Goal: Information Seeking & Learning: Learn about a topic

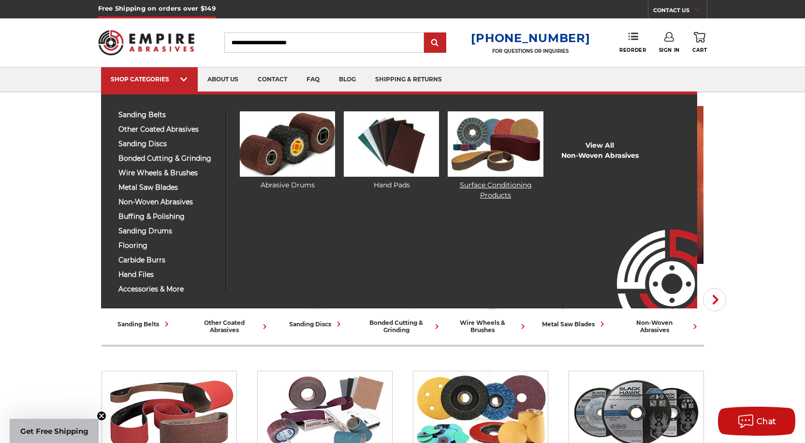
click at [493, 195] on link "Surface Conditioning Products" at bounding box center [495, 155] width 95 height 89
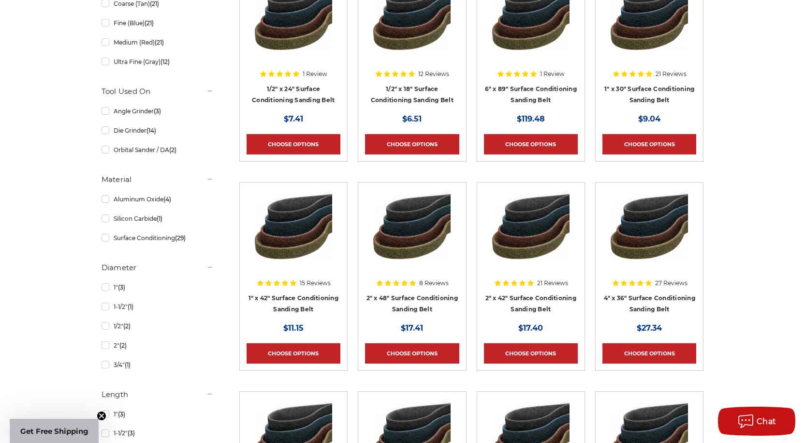
scroll to position [145, 0]
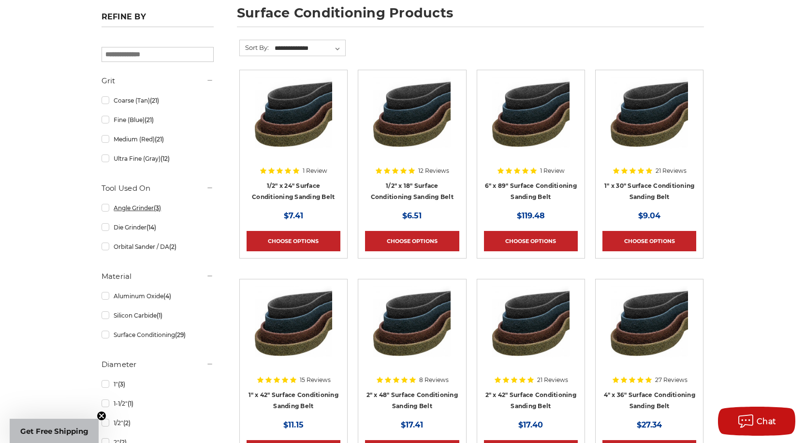
click at [103, 206] on link "Angle Grinder (3)" at bounding box center [158, 207] width 112 height 17
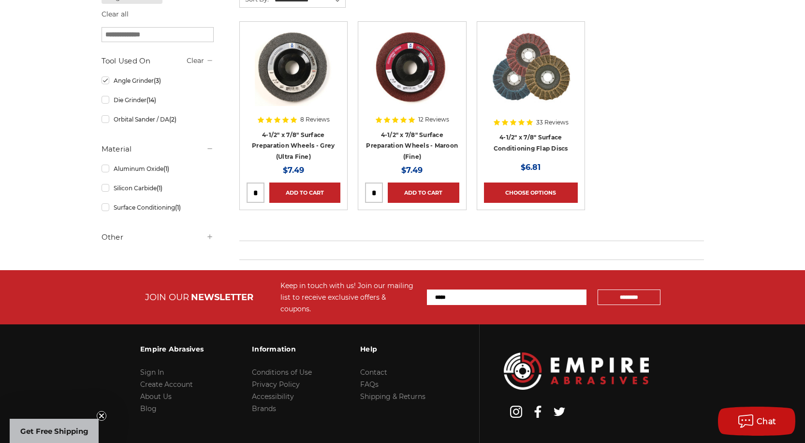
scroll to position [97, 0]
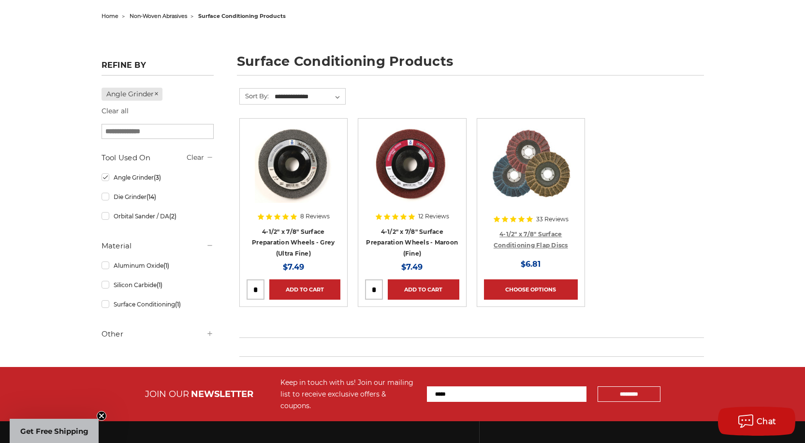
click at [553, 232] on link "4-1/2" x 7/8" Surface Conditioning Flap Discs" at bounding box center [531, 239] width 74 height 18
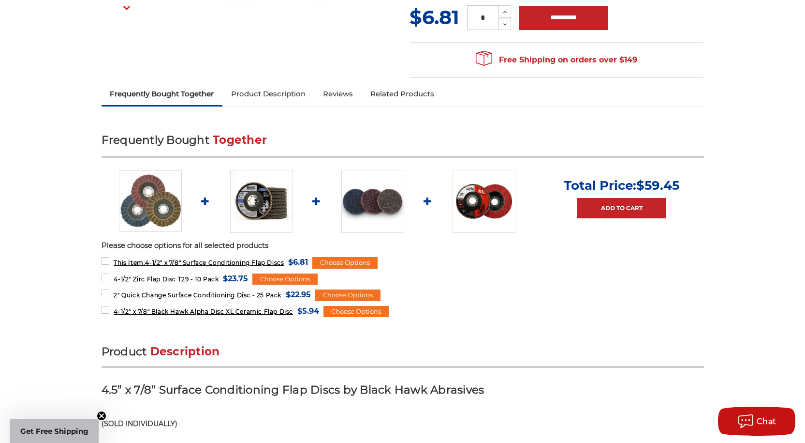
scroll to position [145, 0]
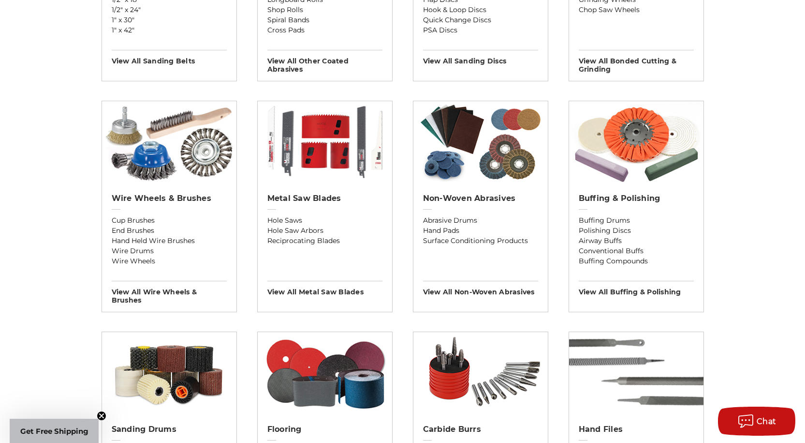
scroll to position [580, 0]
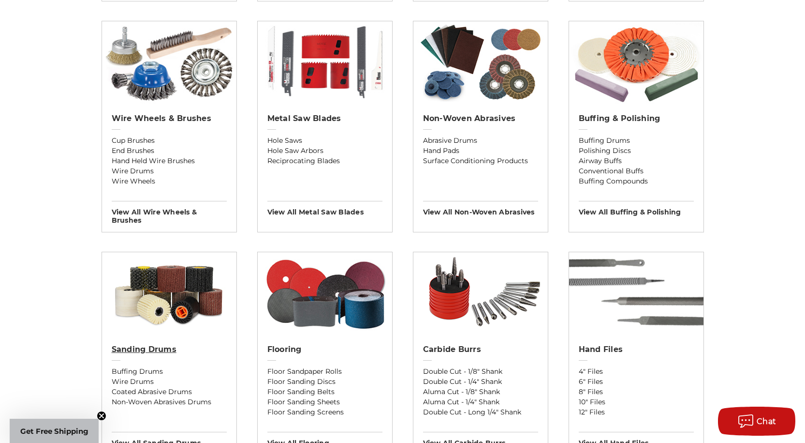
click at [119, 353] on h2 "Sanding Drums" at bounding box center [169, 349] width 115 height 10
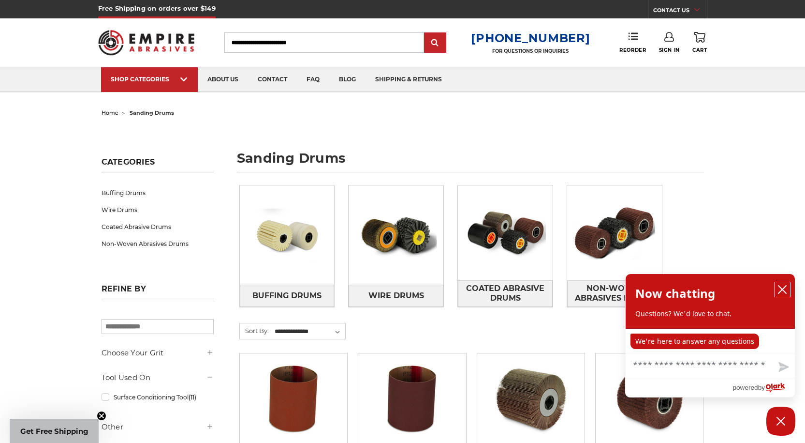
click at [783, 290] on icon "close chatbox" at bounding box center [783, 289] width 8 height 8
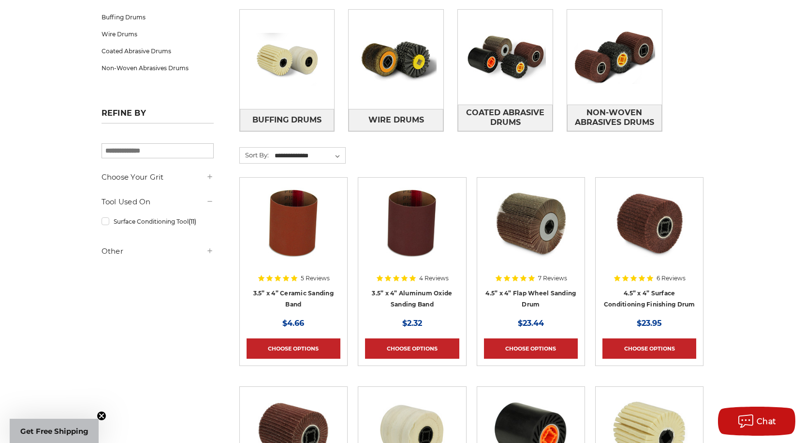
scroll to position [145, 0]
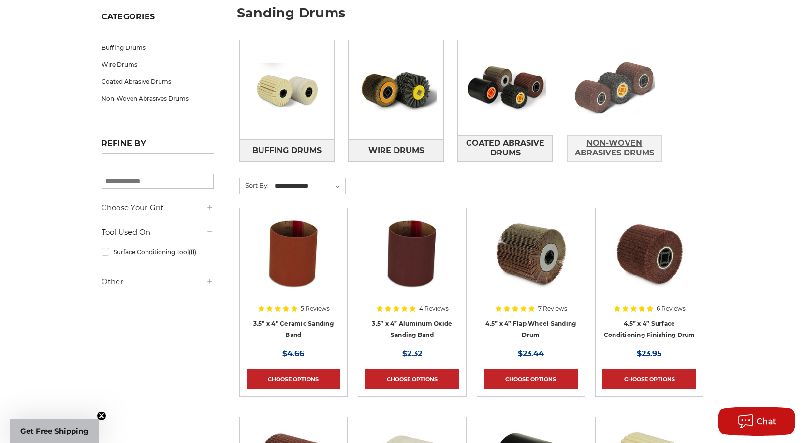
click at [608, 148] on span "Non-Woven Abrasives Drums" at bounding box center [615, 148] width 94 height 26
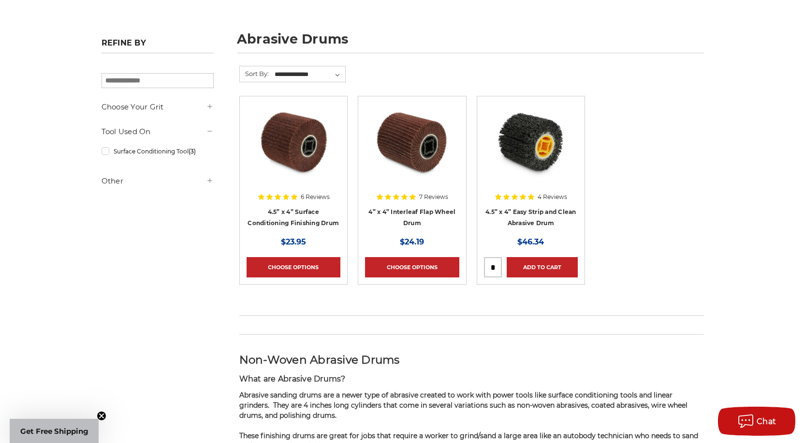
scroll to position [193, 0]
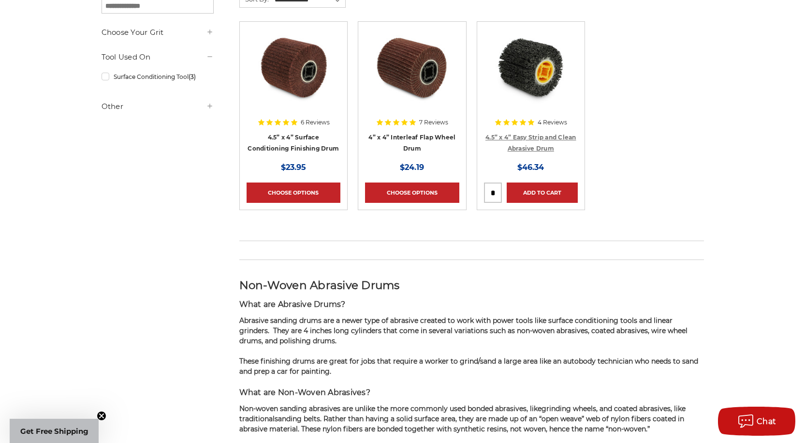
click at [526, 134] on link "4.5” x 4” Easy Strip and Clean Abrasive Drum" at bounding box center [531, 143] width 91 height 18
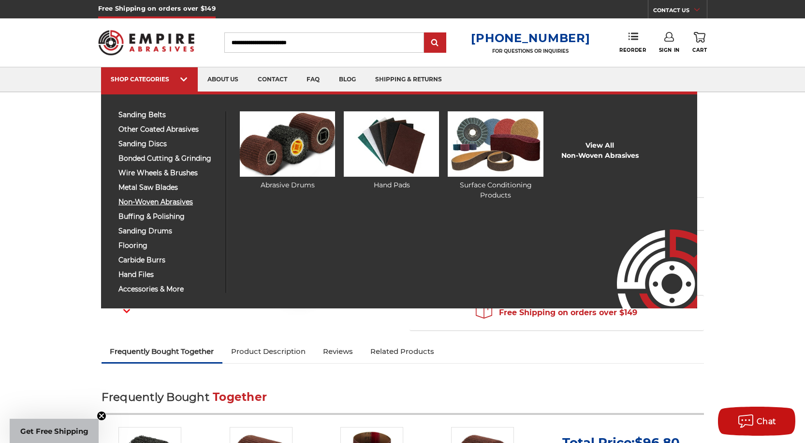
click at [171, 202] on span "non-woven abrasives" at bounding box center [169, 201] width 100 height 7
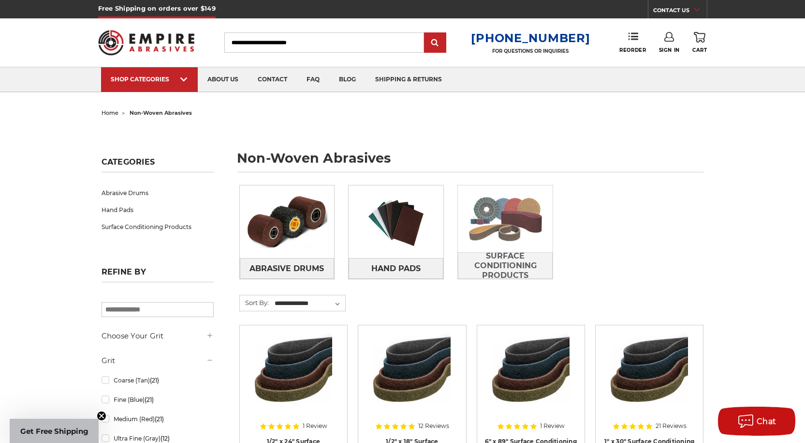
click at [509, 208] on img at bounding box center [505, 218] width 95 height 67
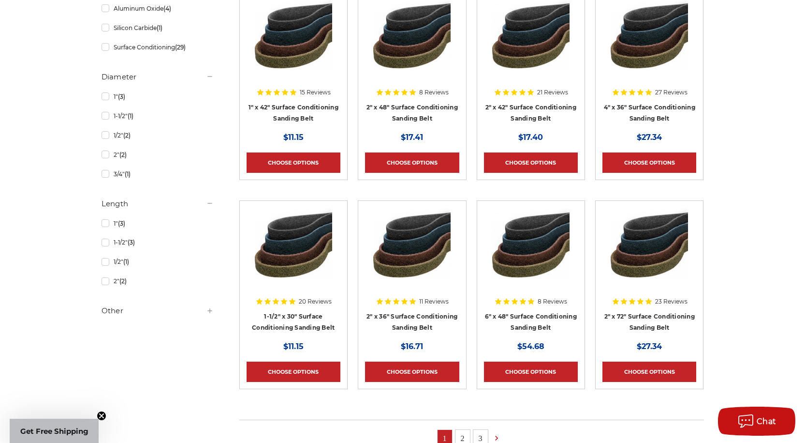
scroll to position [242, 0]
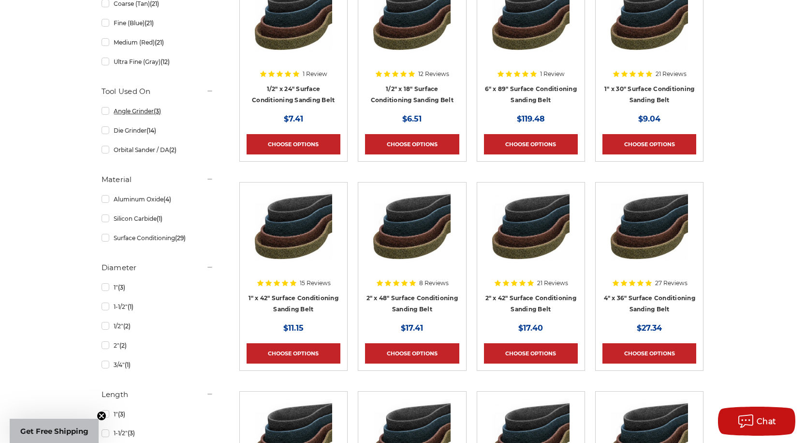
click at [105, 111] on link "Angle Grinder (3)" at bounding box center [158, 111] width 112 height 17
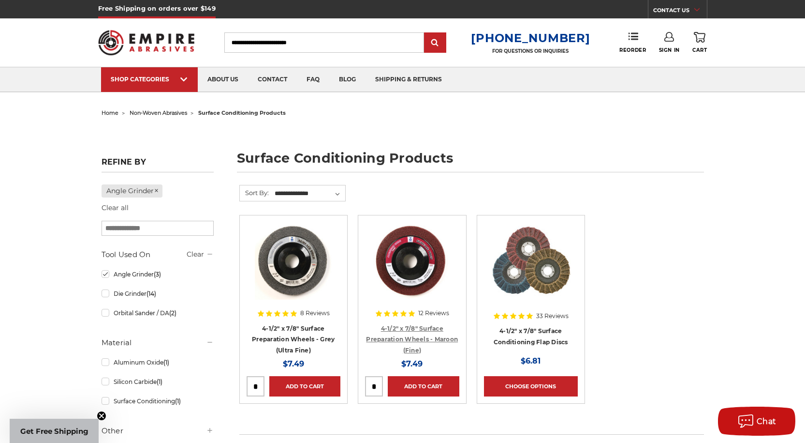
click at [442, 336] on link "4-1/2" x 7/8" Surface Preparation Wheels - Maroon (Fine)" at bounding box center [412, 339] width 92 height 29
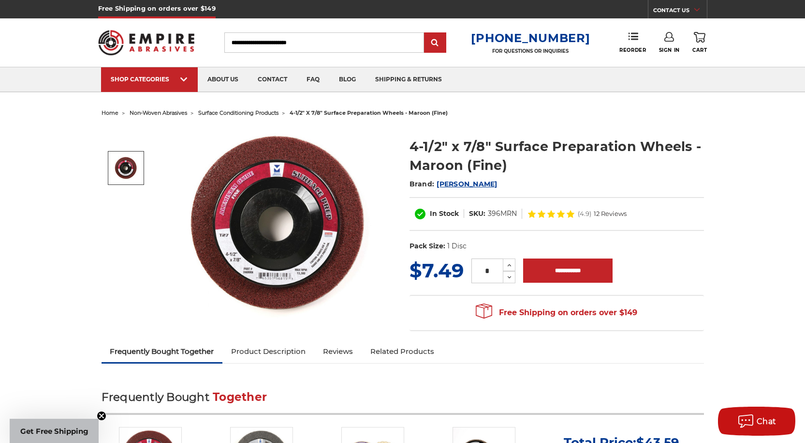
click at [350, 198] on img at bounding box center [280, 223] width 193 height 193
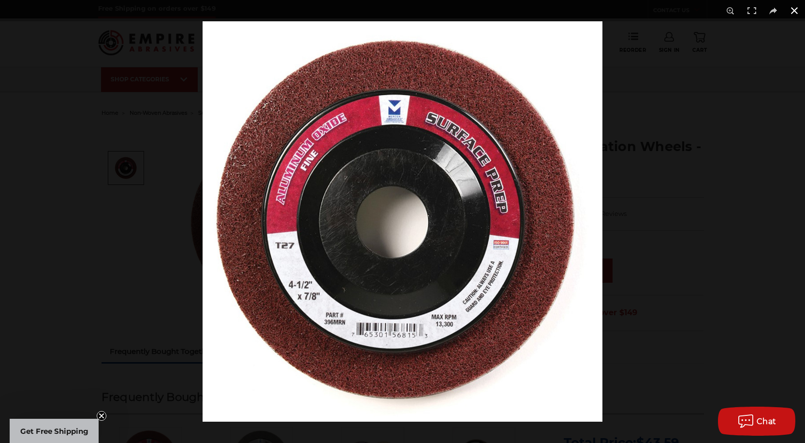
click at [794, 11] on button at bounding box center [794, 10] width 21 height 21
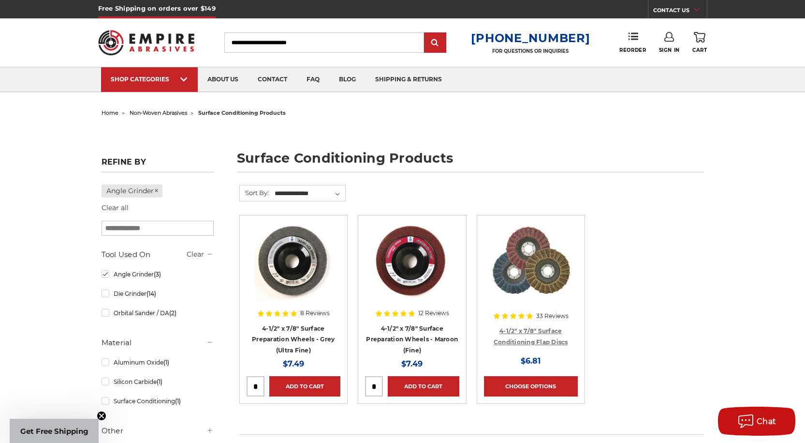
click at [535, 341] on link "4-1/2" x 7/8" Surface Conditioning Flap Discs" at bounding box center [531, 336] width 74 height 18
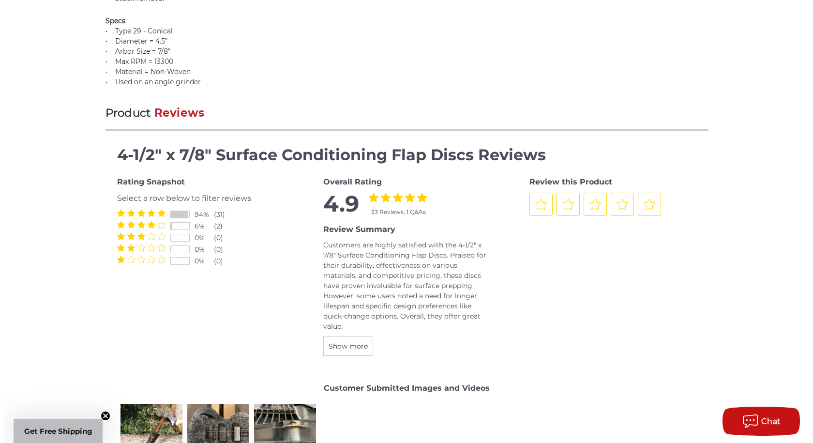
scroll to position [1306, 0]
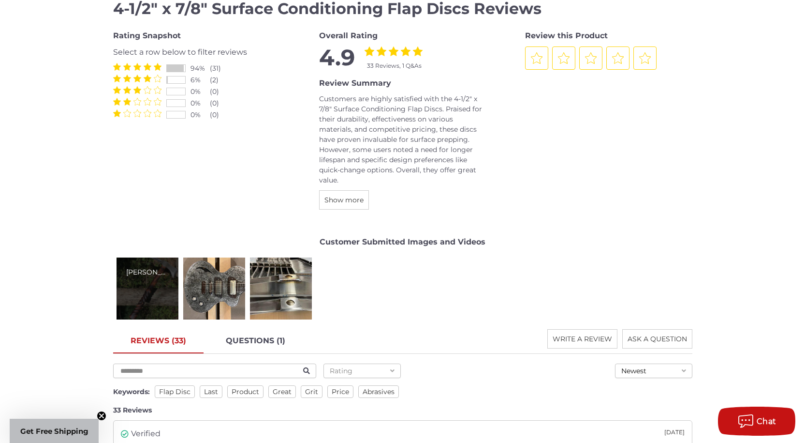
click at [155, 293] on div "Adam A." at bounding box center [148, 288] width 62 height 62
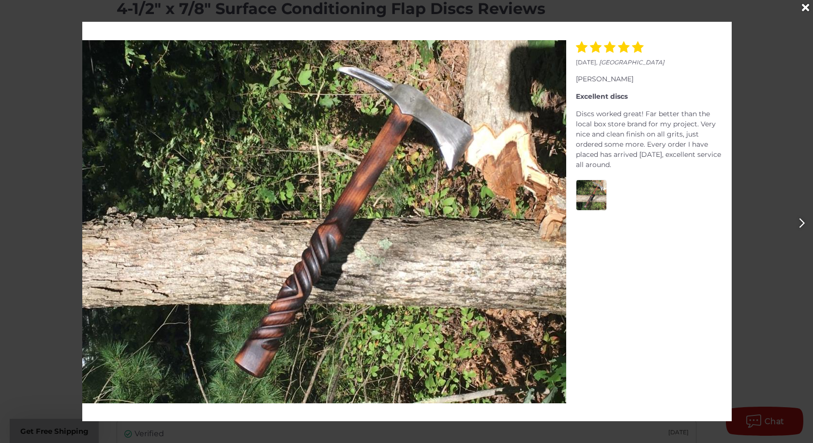
click at [800, 221] on icon "Next" at bounding box center [802, 223] width 6 height 10
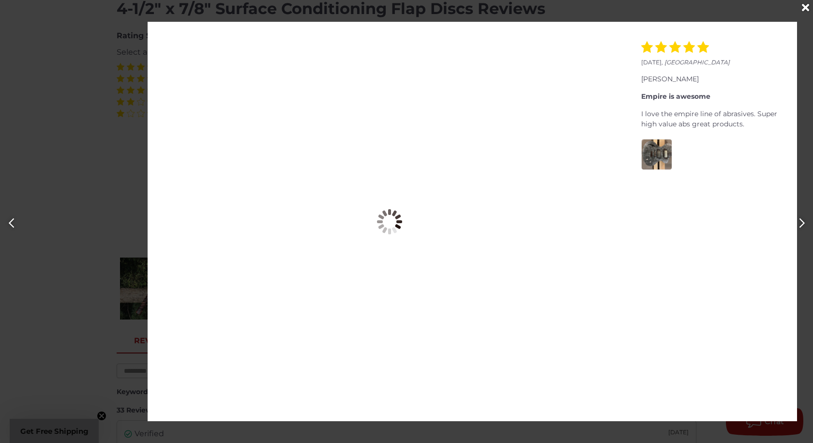
scroll to position [0, 813]
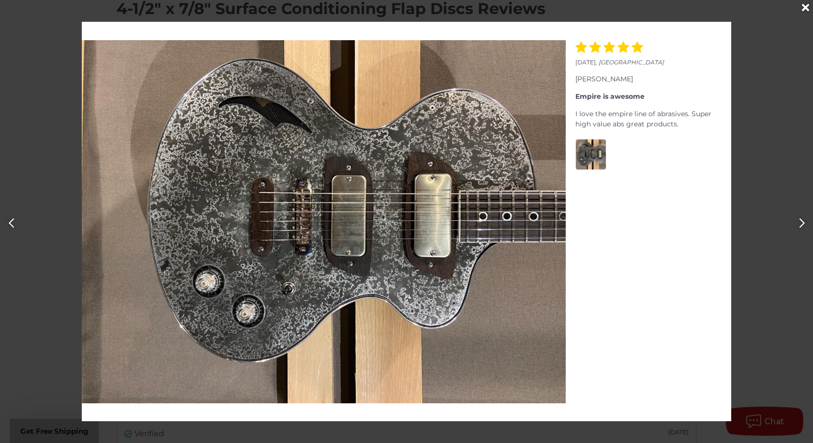
click at [800, 225] on icon "Next" at bounding box center [802, 223] width 6 height 10
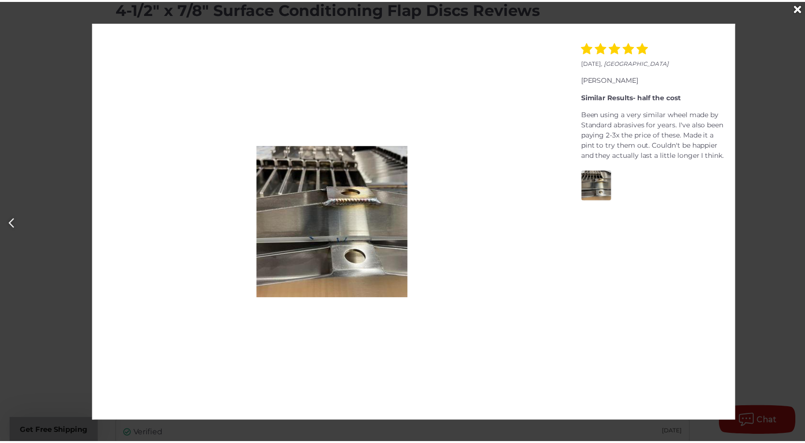
scroll to position [0, 1625]
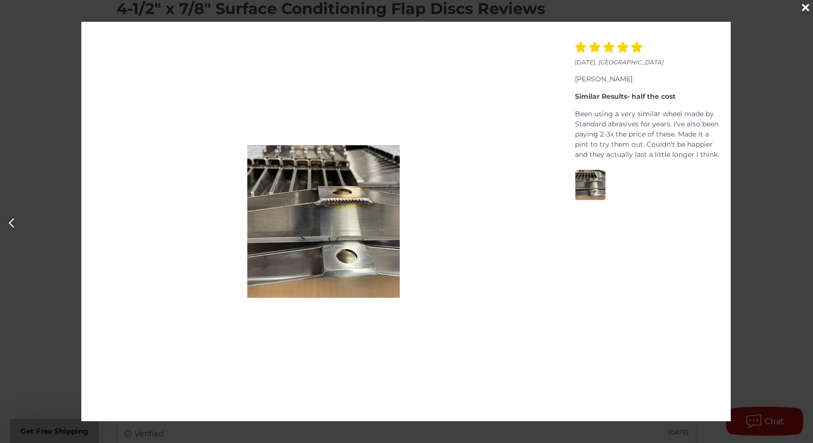
click at [800, 225] on div at bounding box center [406, 221] width 813 height 443
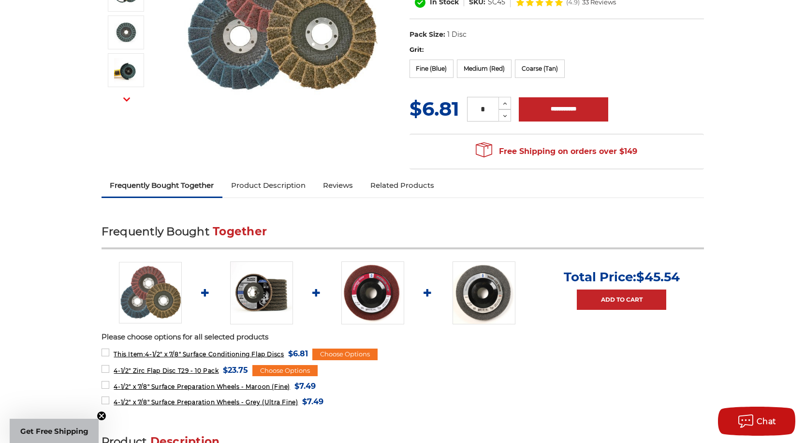
scroll to position [0, 0]
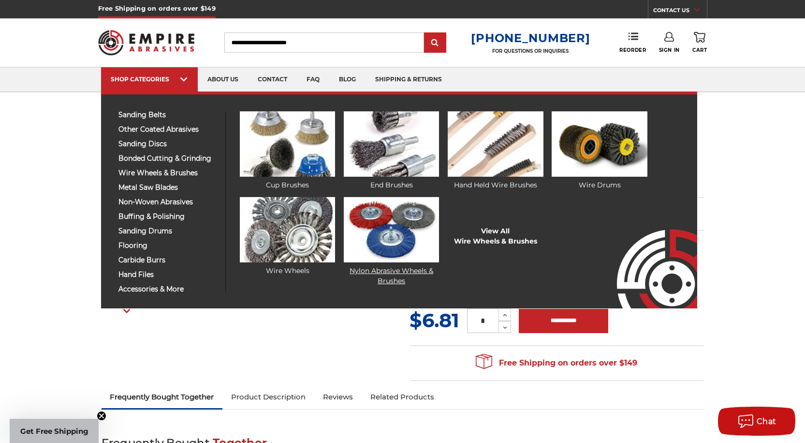
click at [392, 268] on link "Nylon Abrasive Wheels & Brushes" at bounding box center [391, 241] width 95 height 89
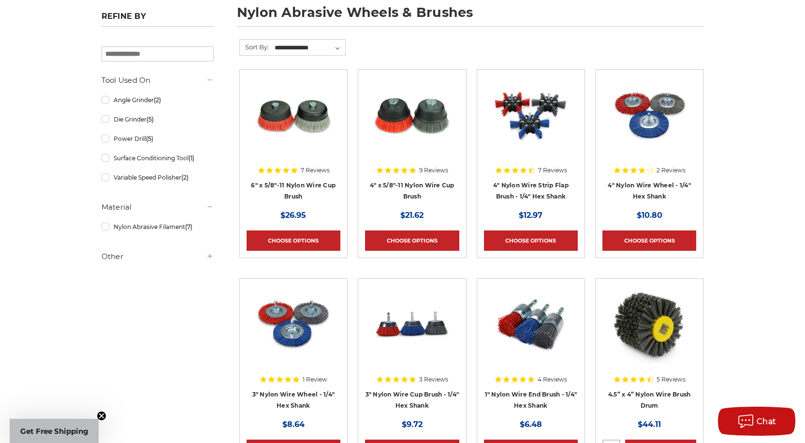
scroll to position [145, 0]
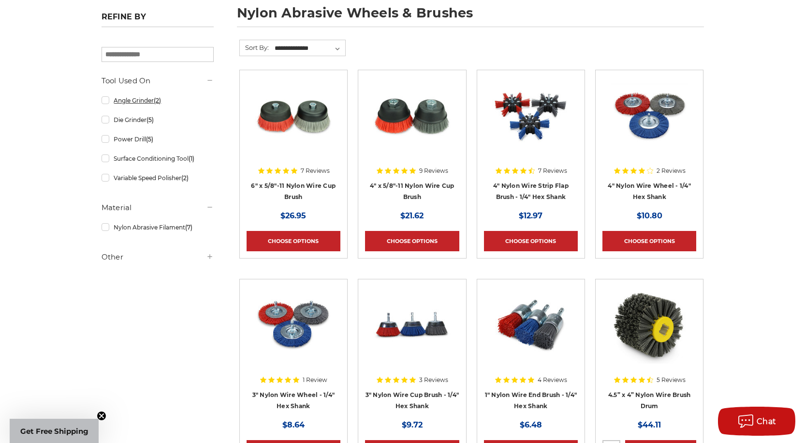
click at [105, 100] on link "Angle Grinder (2)" at bounding box center [158, 100] width 112 height 17
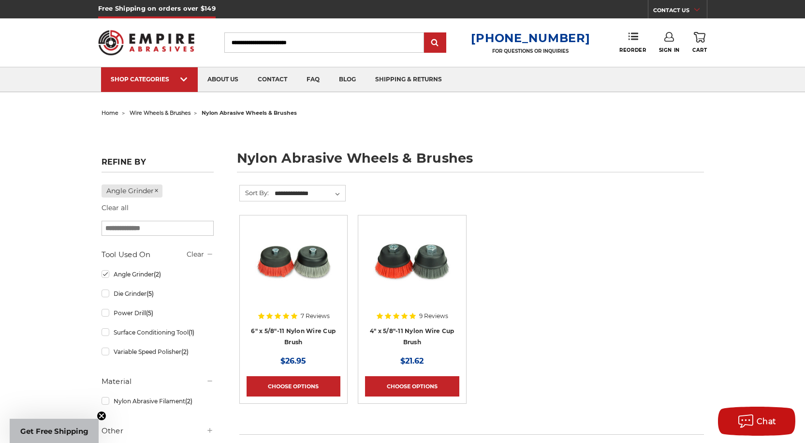
click at [156, 114] on span "wire wheels & brushes" at bounding box center [160, 112] width 61 height 7
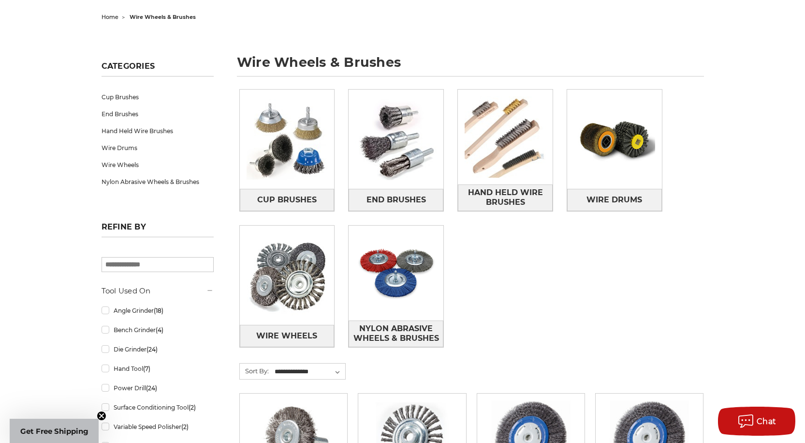
scroll to position [97, 0]
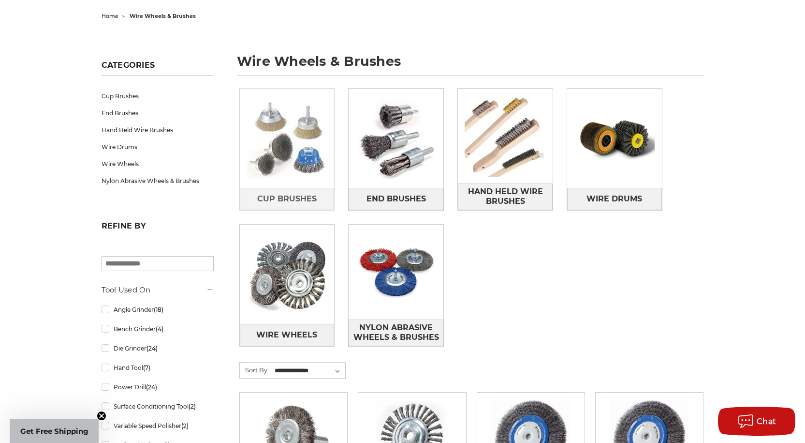
click at [305, 154] on img at bounding box center [287, 138] width 95 height 95
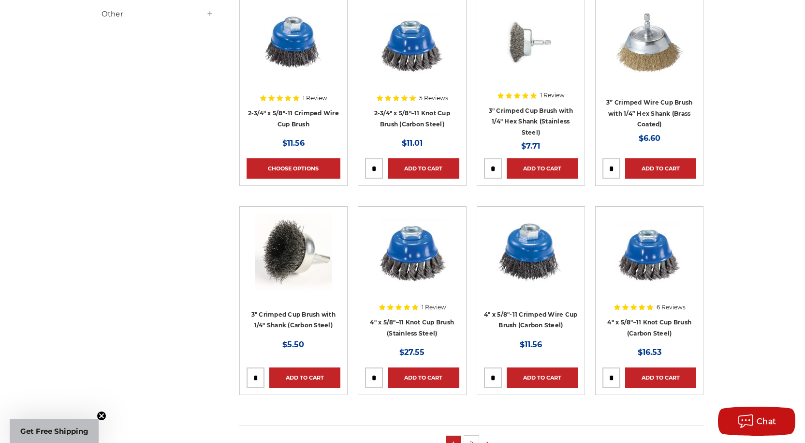
scroll to position [532, 0]
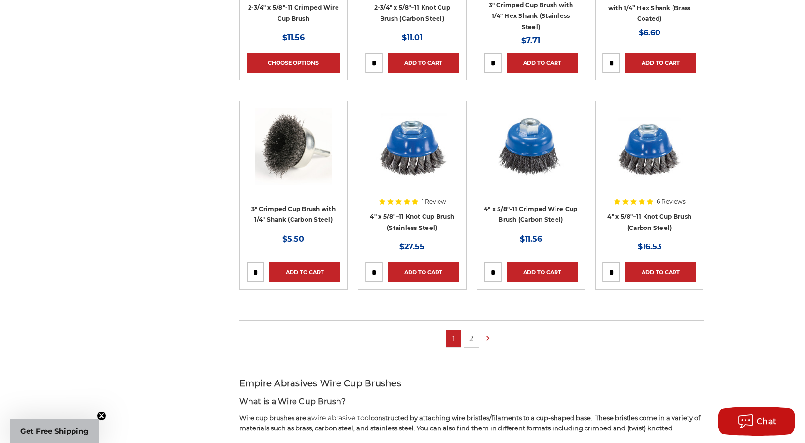
click at [469, 336] on link "2" at bounding box center [471, 338] width 15 height 17
